Goal: Navigation & Orientation: Find specific page/section

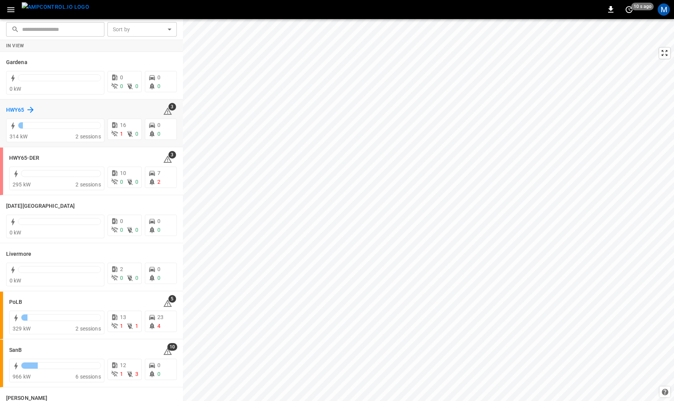
click at [19, 109] on h6 "HWY65" at bounding box center [15, 110] width 18 height 8
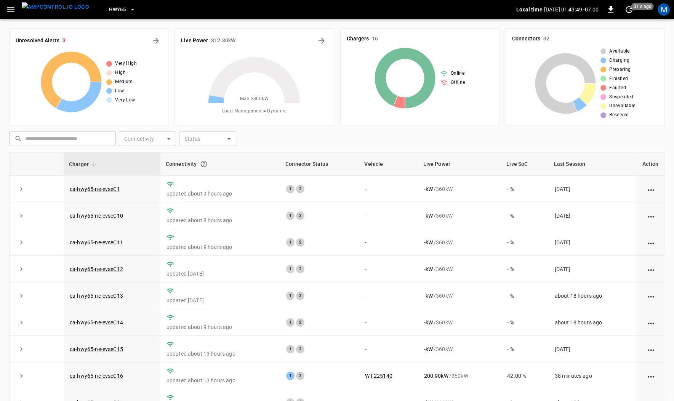
click at [53, 10] on img "menu" at bounding box center [55, 7] width 67 height 10
